Goal: Task Accomplishment & Management: Use online tool/utility

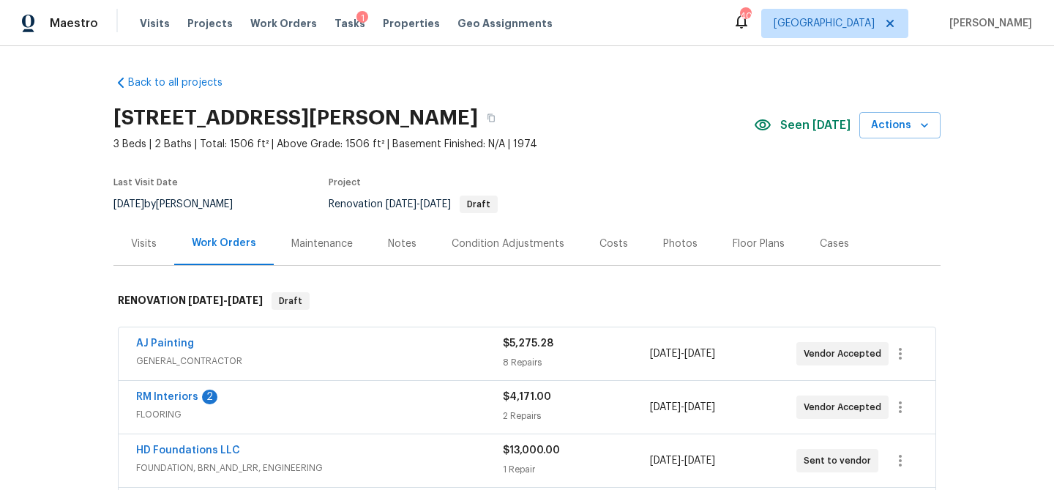
scroll to position [227, 0]
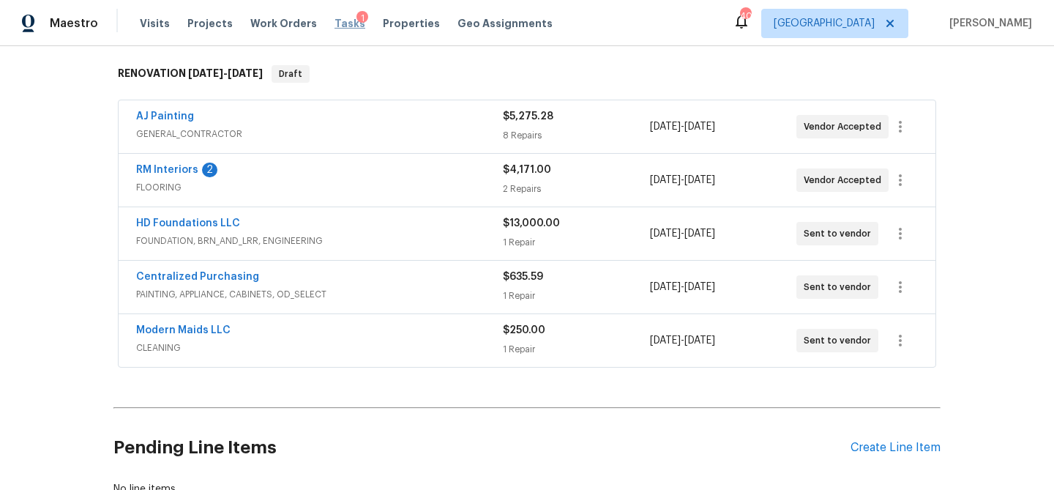
click at [337, 26] on span "Tasks" at bounding box center [349, 23] width 31 height 10
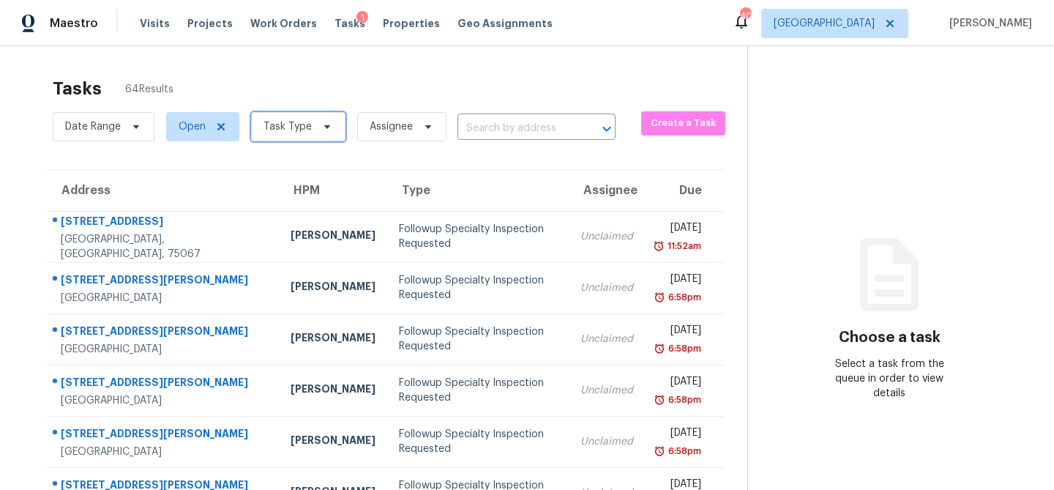
click at [324, 127] on icon at bounding box center [327, 127] width 6 height 4
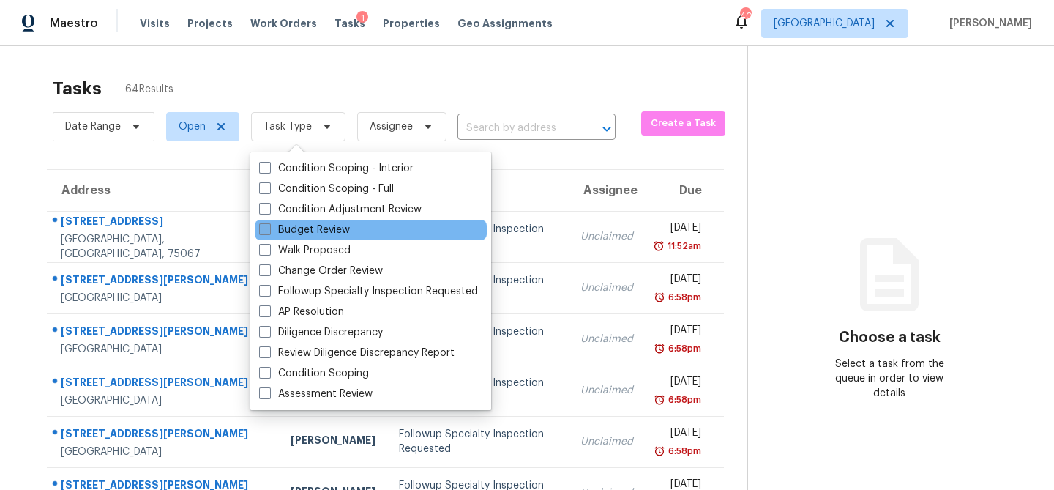
click at [321, 229] on label "Budget Review" at bounding box center [304, 229] width 91 height 15
click at [269, 229] on input "Budget Review" at bounding box center [264, 227] width 10 height 10
checkbox input "true"
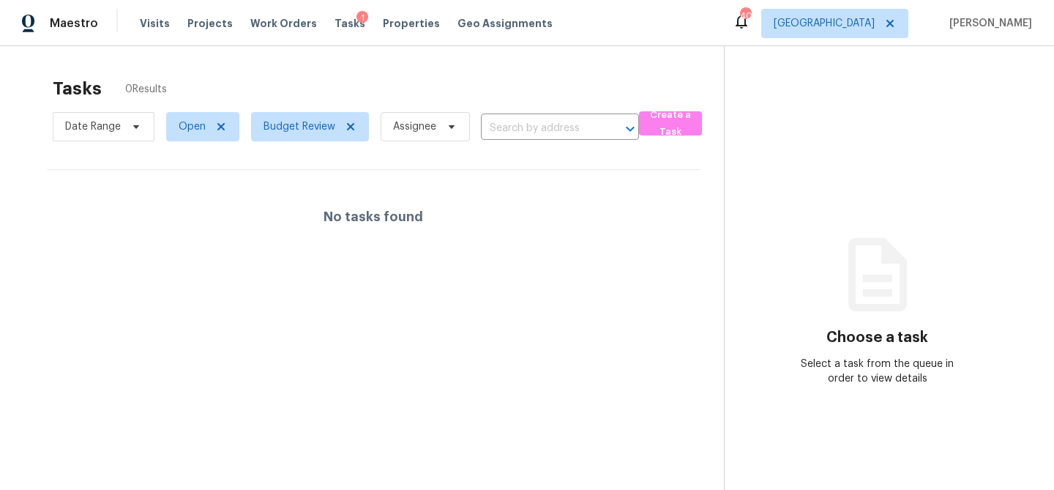
click at [336, 83] on div "Tasks 0 Results" at bounding box center [388, 89] width 671 height 38
